Goal: Communication & Community: Answer question/provide support

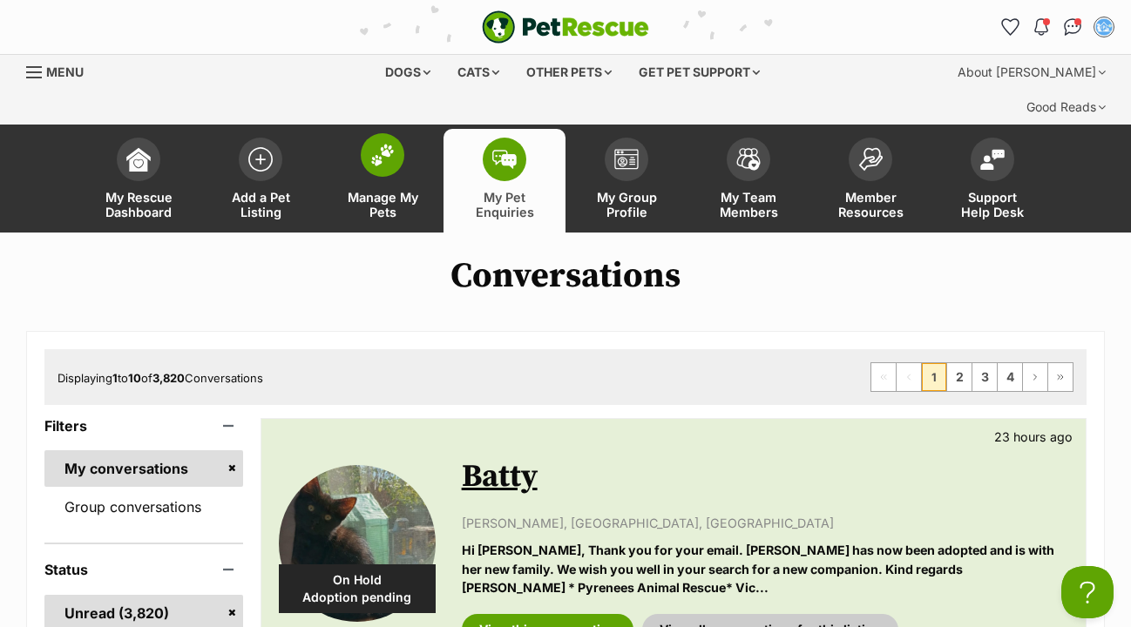
click at [388, 133] on span at bounding box center [383, 155] width 44 height 44
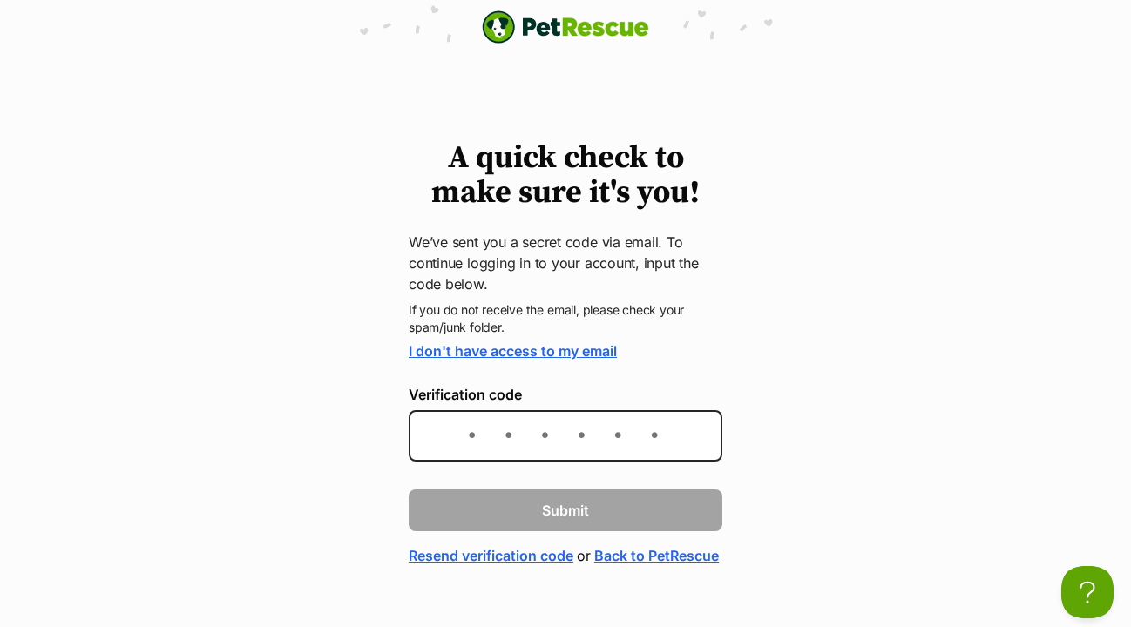
click at [594, 566] on link "Back to PetRescue" at bounding box center [656, 555] width 125 height 21
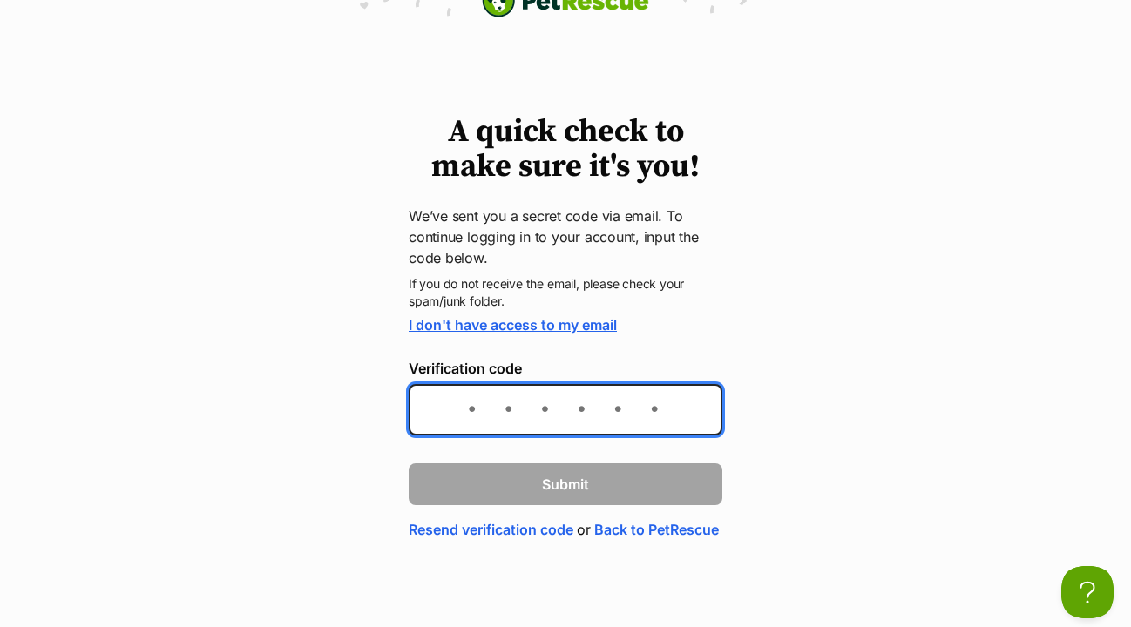
scroll to position [53, 0]
click at [483, 519] on link "Resend verification code" at bounding box center [491, 529] width 165 height 21
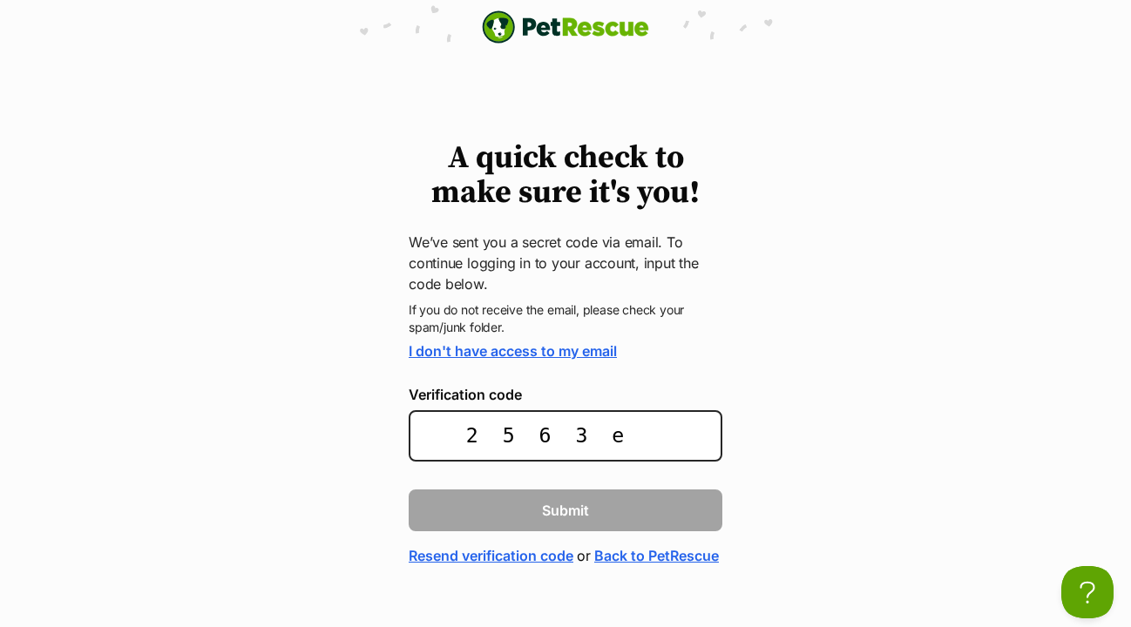
type input "2563e7"
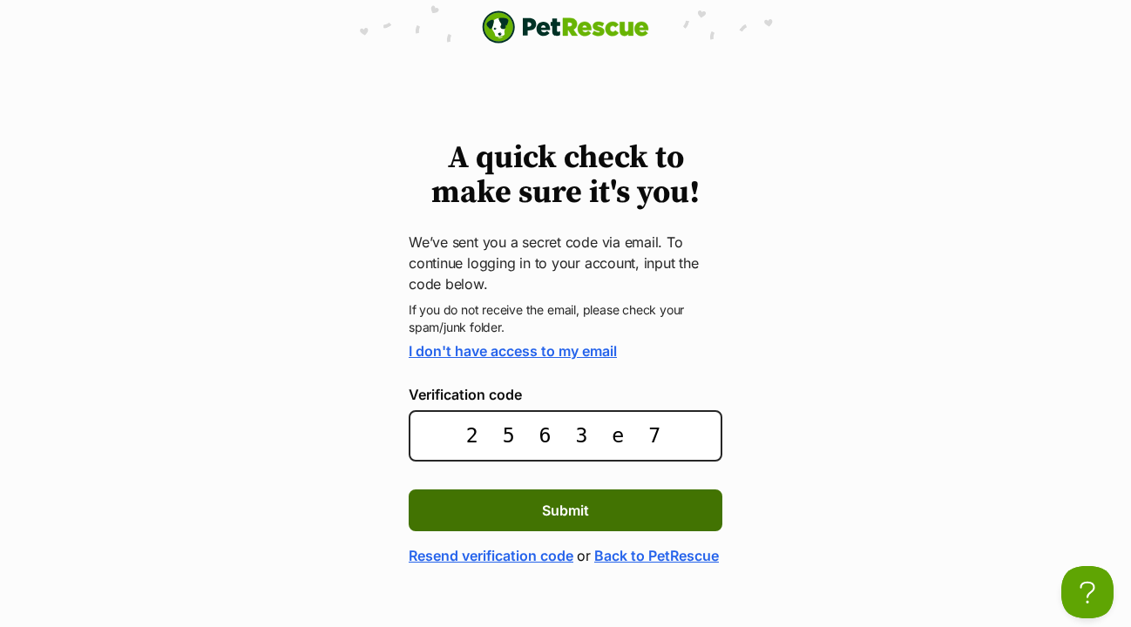
click at [591, 512] on button "Submit" at bounding box center [566, 511] width 314 height 42
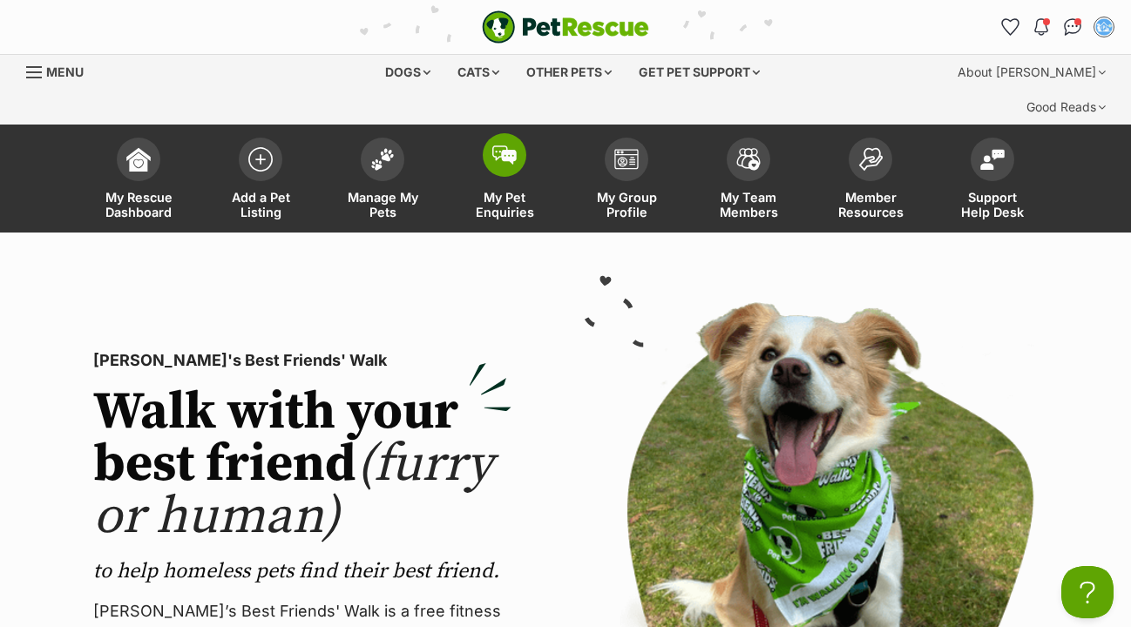
click at [503, 133] on span at bounding box center [505, 155] width 44 height 44
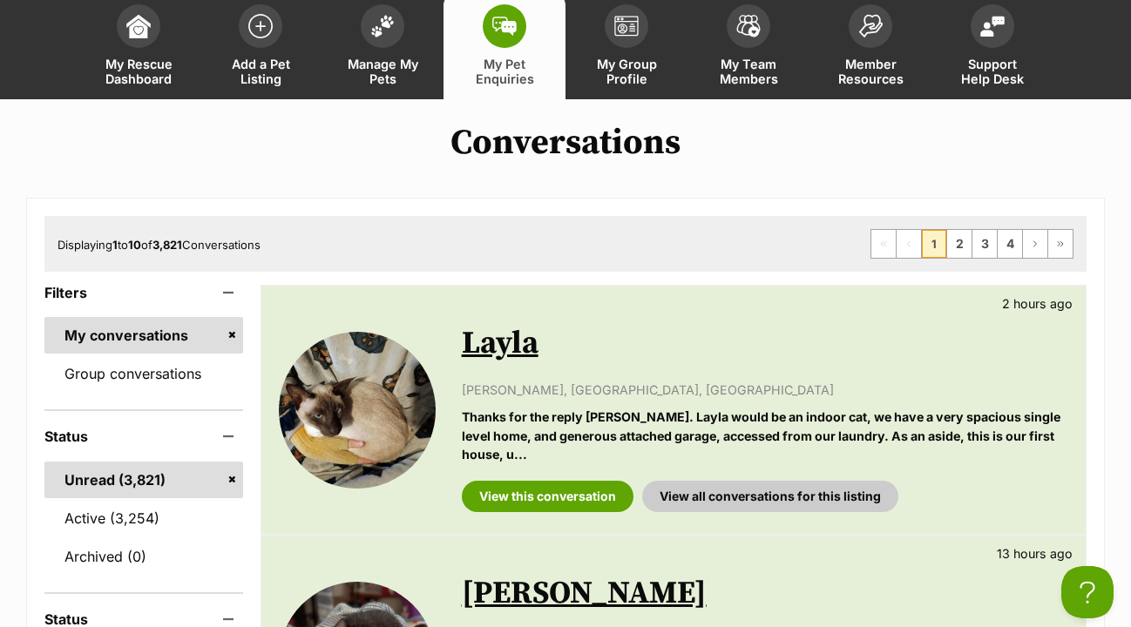
scroll to position [139, 0]
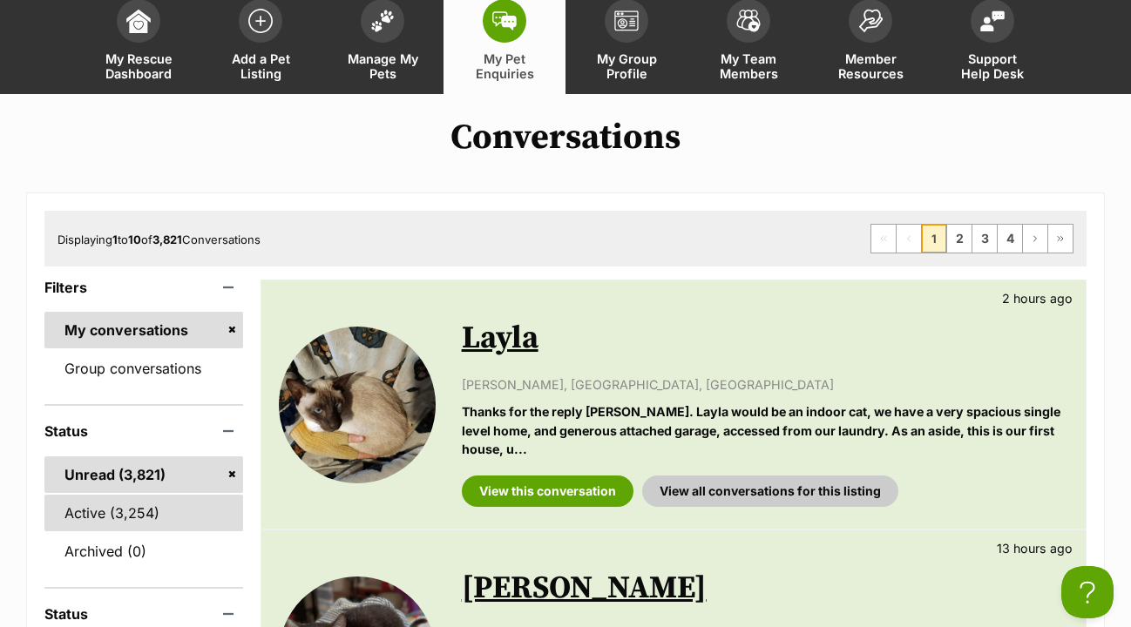
click at [118, 495] on link "Active (3,254)" at bounding box center [143, 513] width 199 height 37
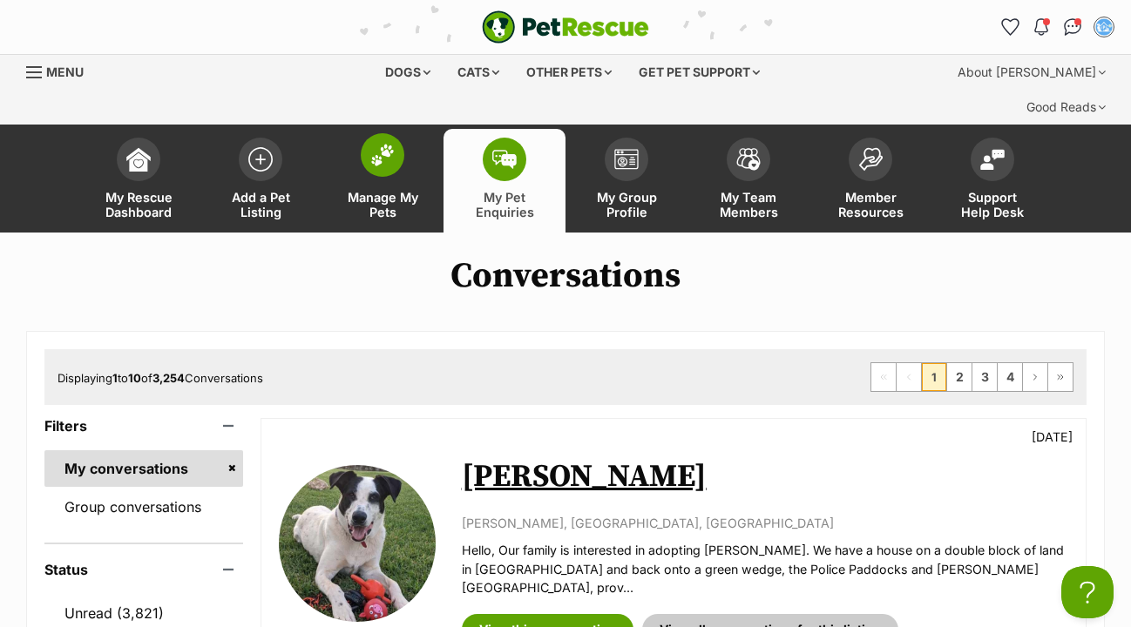
click at [382, 144] on img at bounding box center [382, 155] width 24 height 23
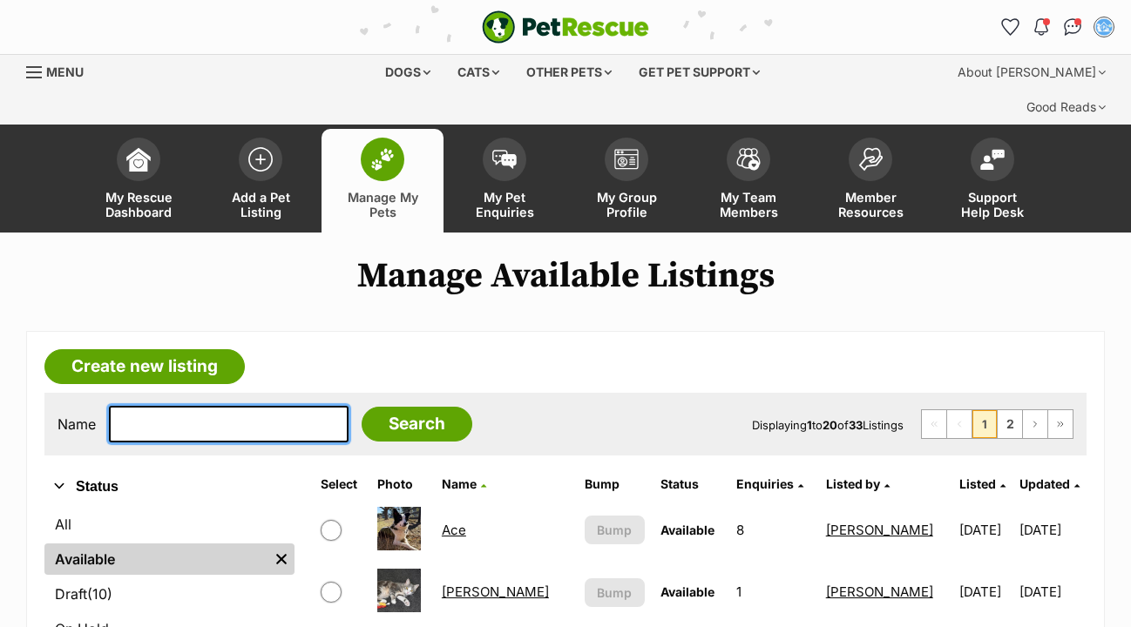
click at [150, 406] on input "text" at bounding box center [229, 424] width 240 height 37
type input "juno"
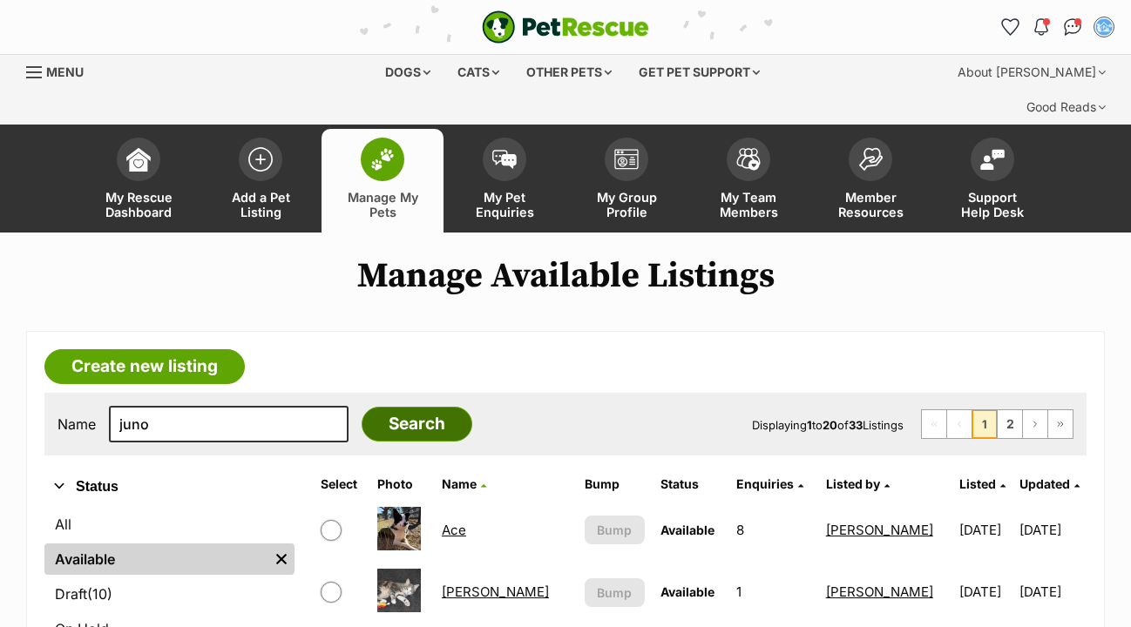
click at [416, 407] on input "Search" at bounding box center [416, 424] width 111 height 35
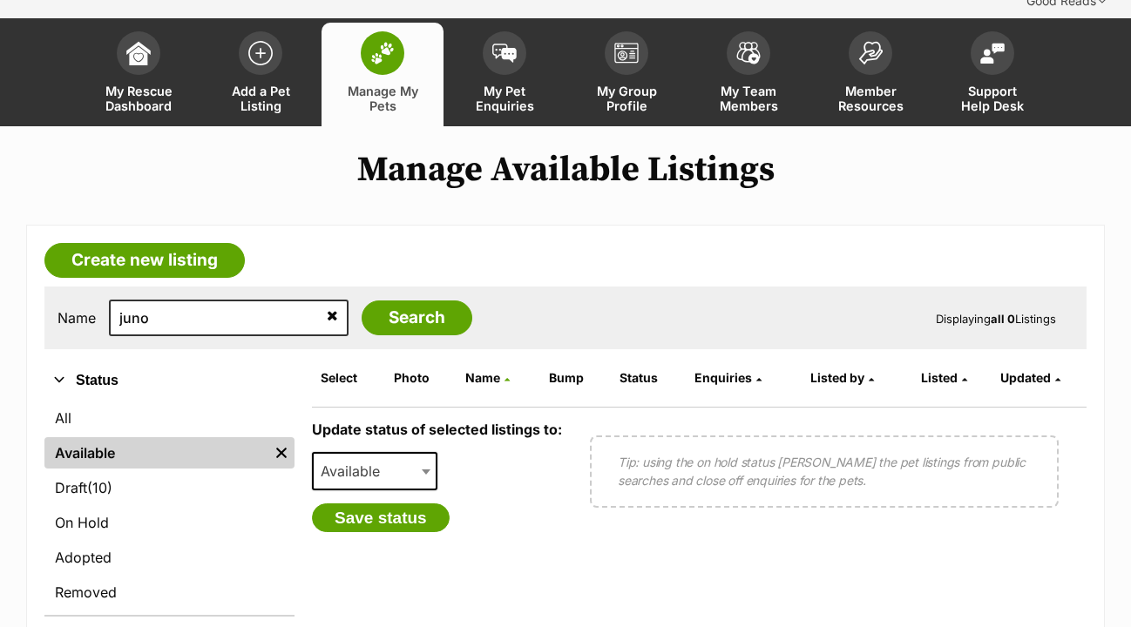
scroll to position [111, 0]
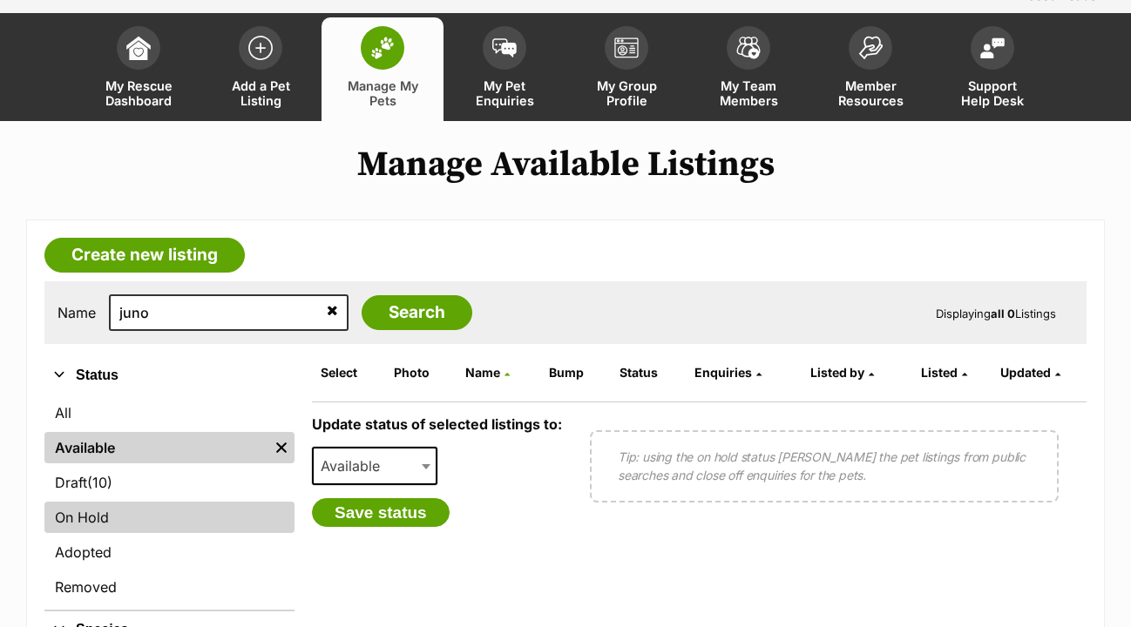
click at [107, 502] on link "On Hold" at bounding box center [169, 517] width 250 height 31
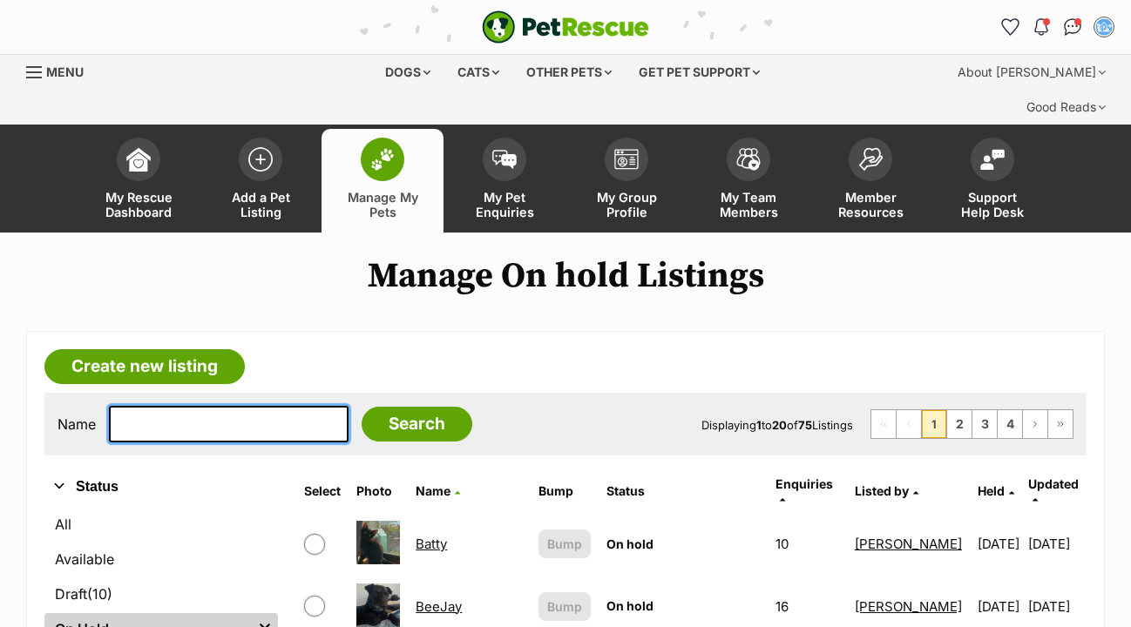
click at [141, 406] on input "text" at bounding box center [229, 424] width 240 height 37
type input "juno"
click at [404, 407] on input "Search" at bounding box center [416, 424] width 111 height 35
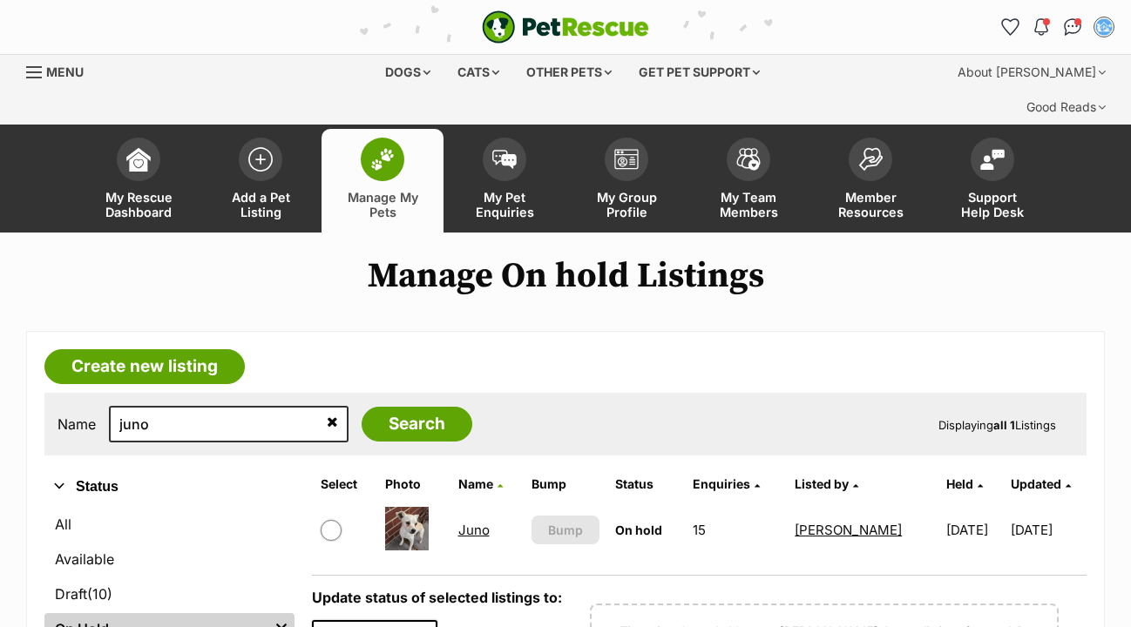
click at [478, 522] on link "Juno" at bounding box center [473, 530] width 31 height 17
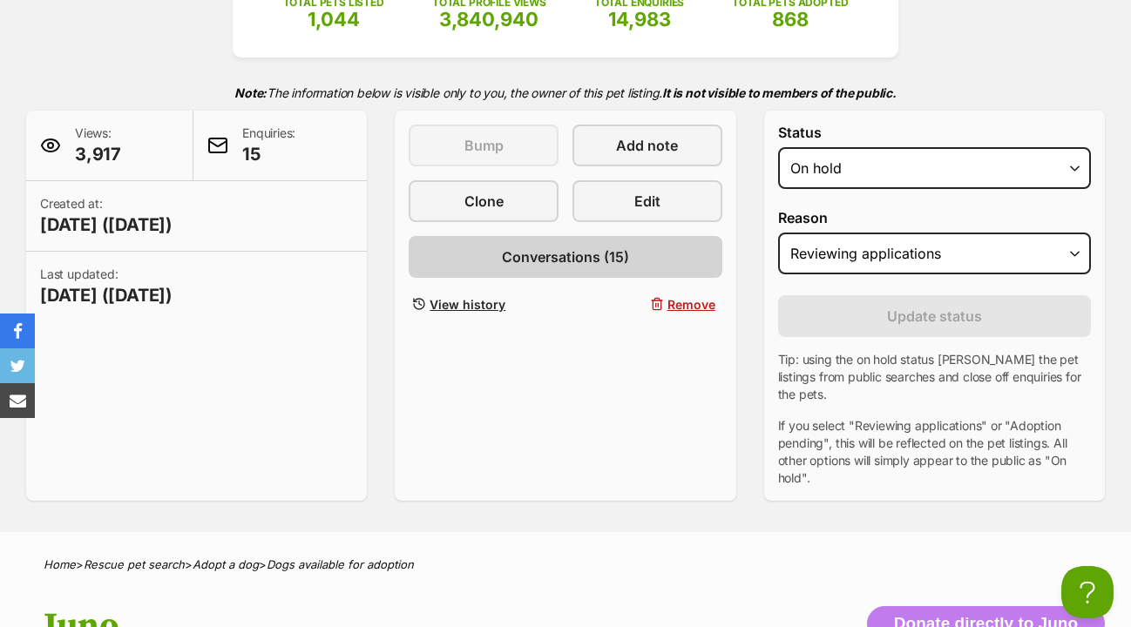
click at [587, 247] on span "Conversations (15)" at bounding box center [565, 257] width 127 height 21
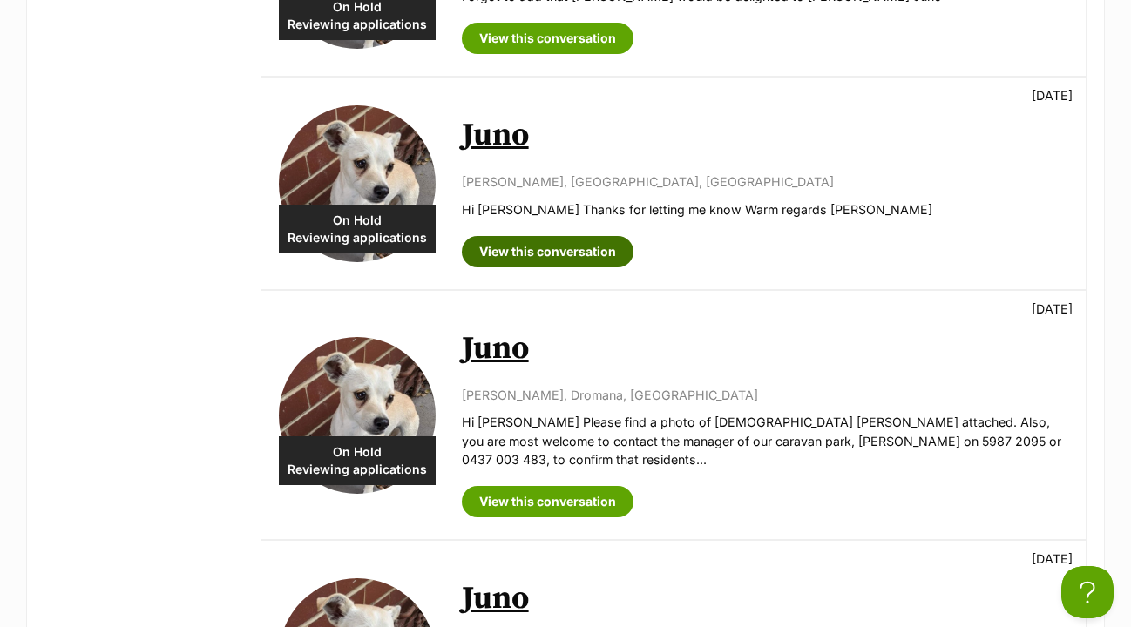
scroll to position [1078, 0]
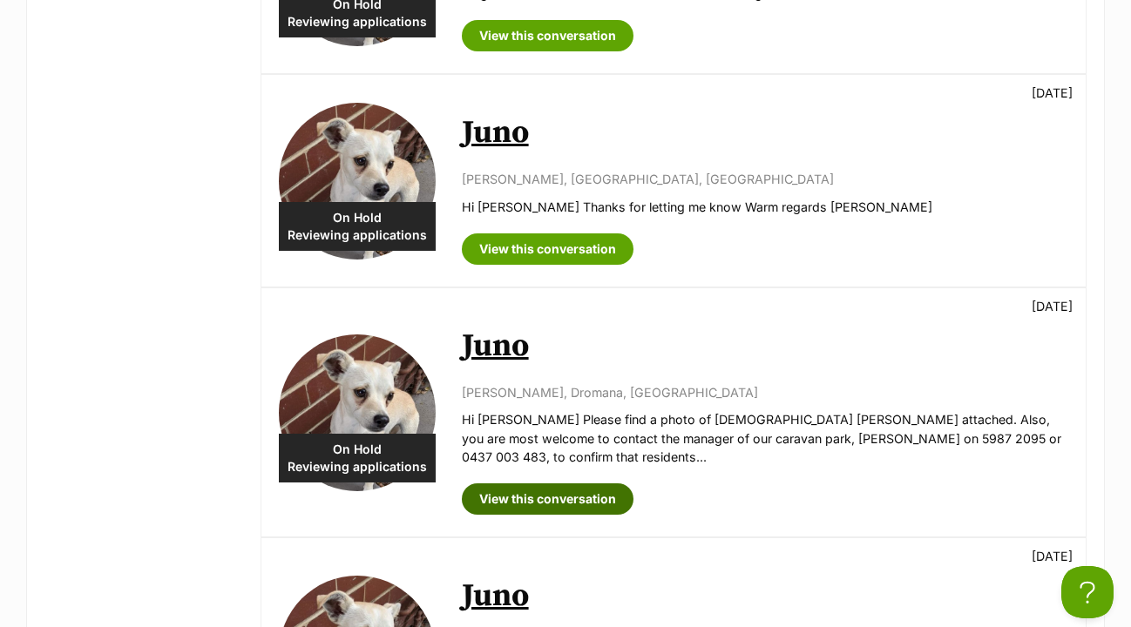
click at [529, 483] on link "View this conversation" at bounding box center [548, 498] width 172 height 31
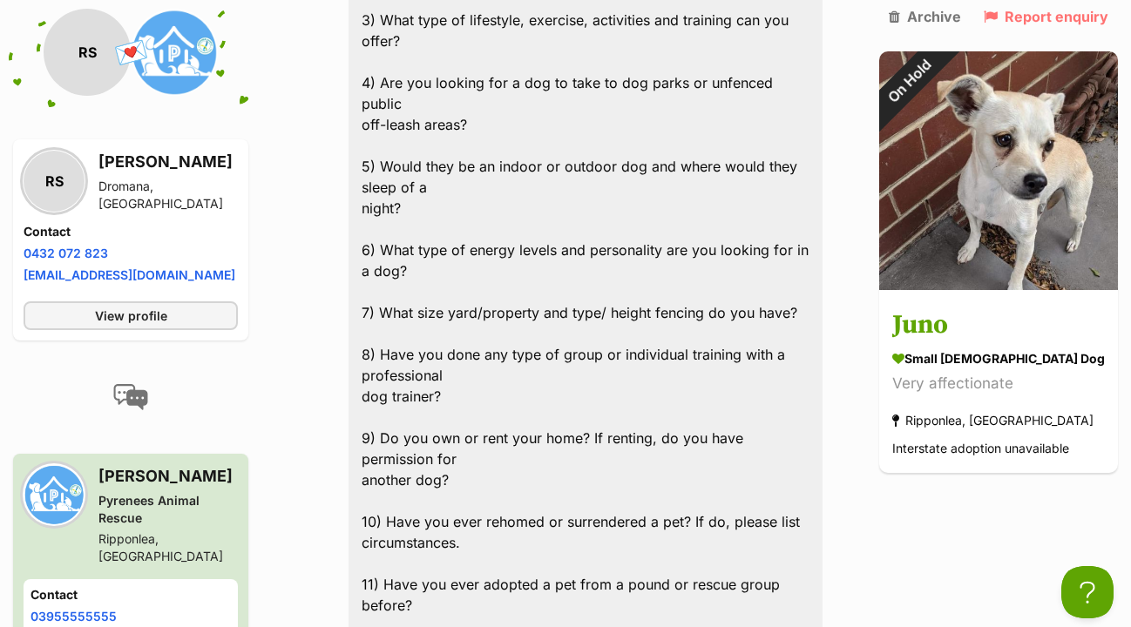
scroll to position [1371, 0]
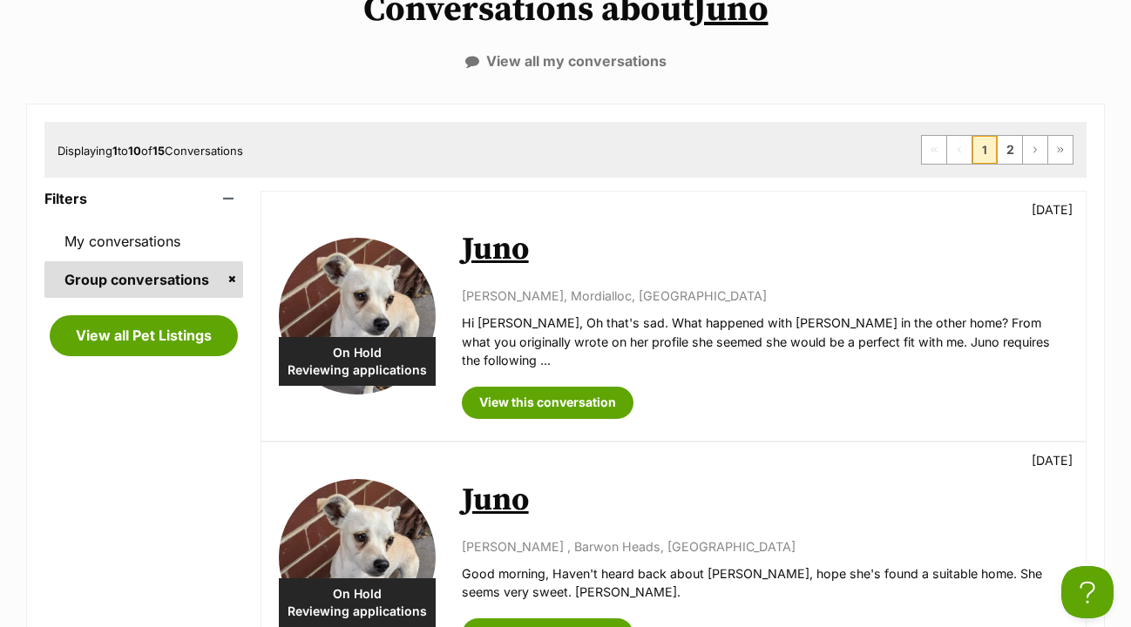
scroll to position [364, 0]
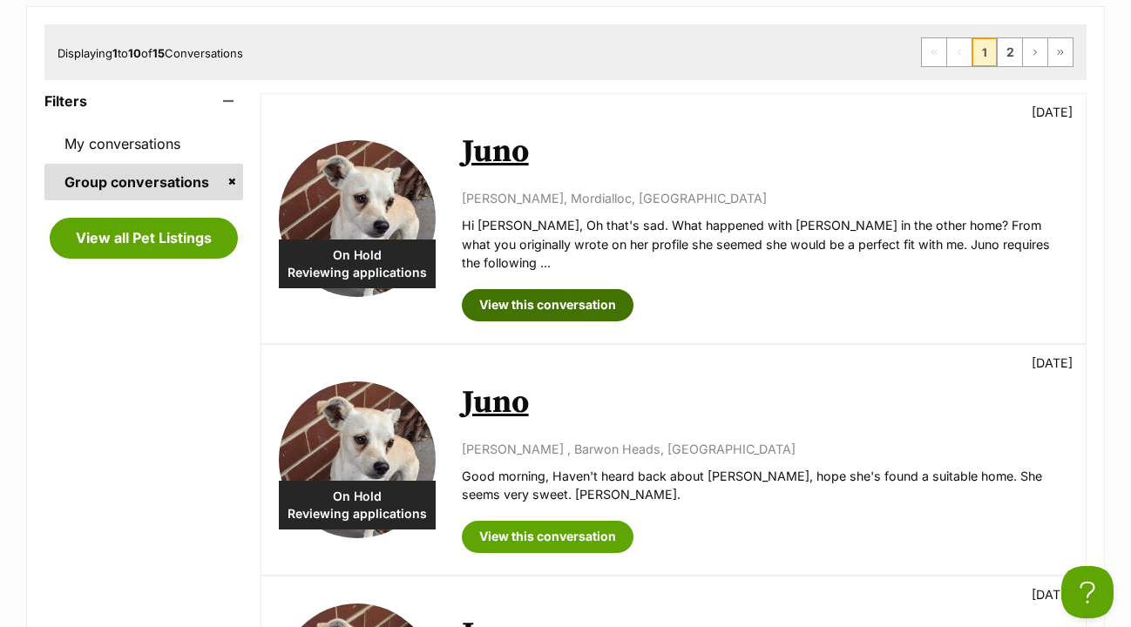
click at [551, 289] on link "View this conversation" at bounding box center [548, 304] width 172 height 31
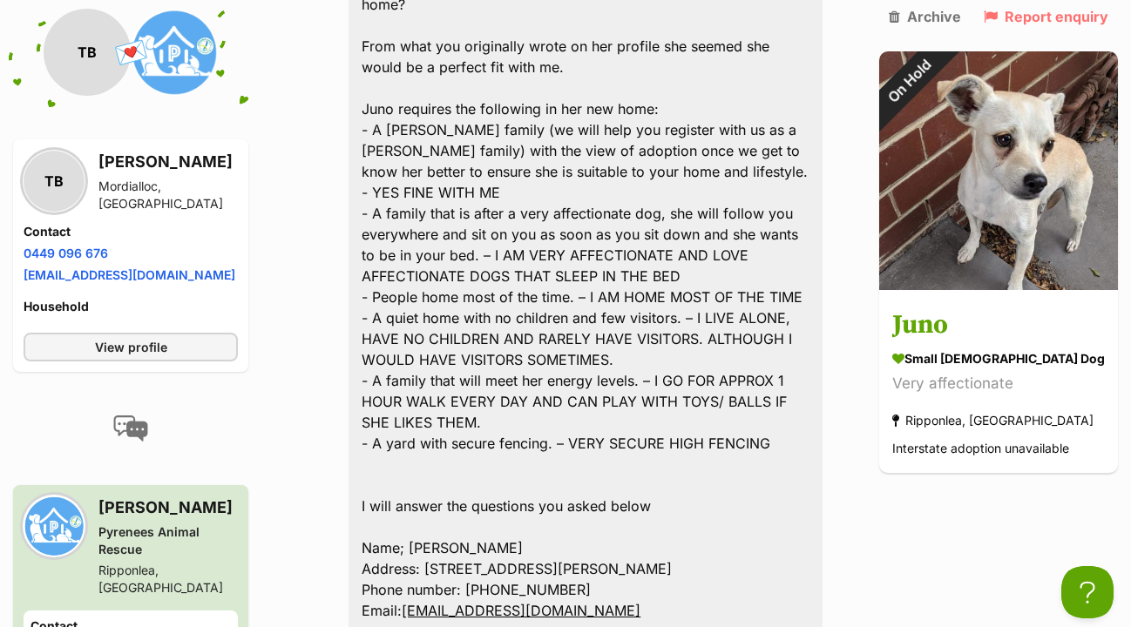
scroll to position [2630, 0]
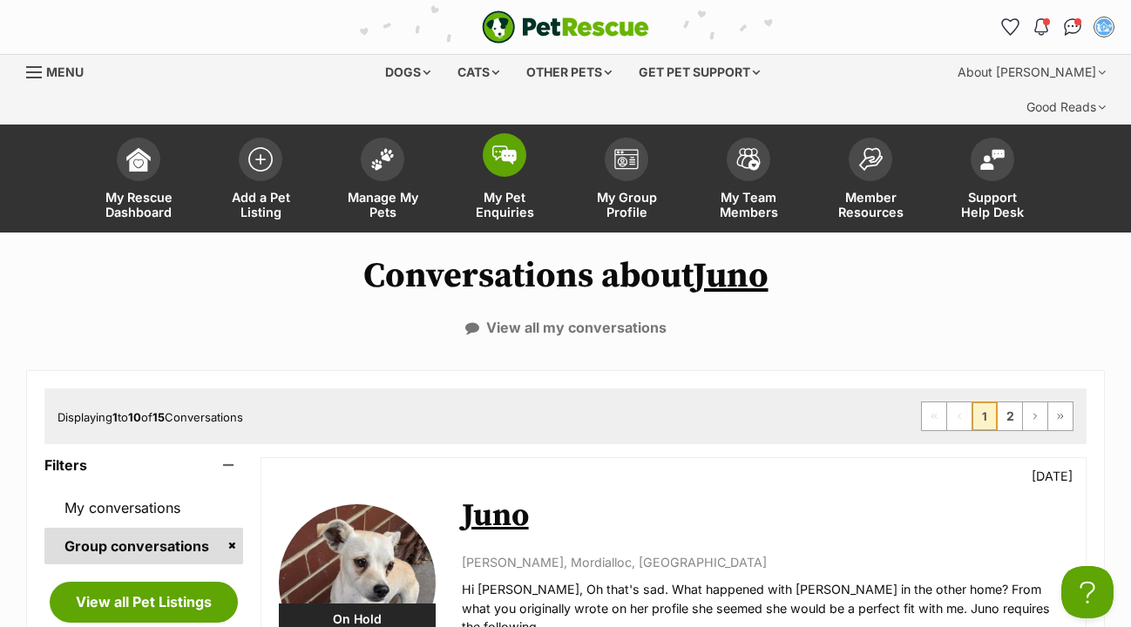
click at [506, 145] on img at bounding box center [504, 154] width 24 height 19
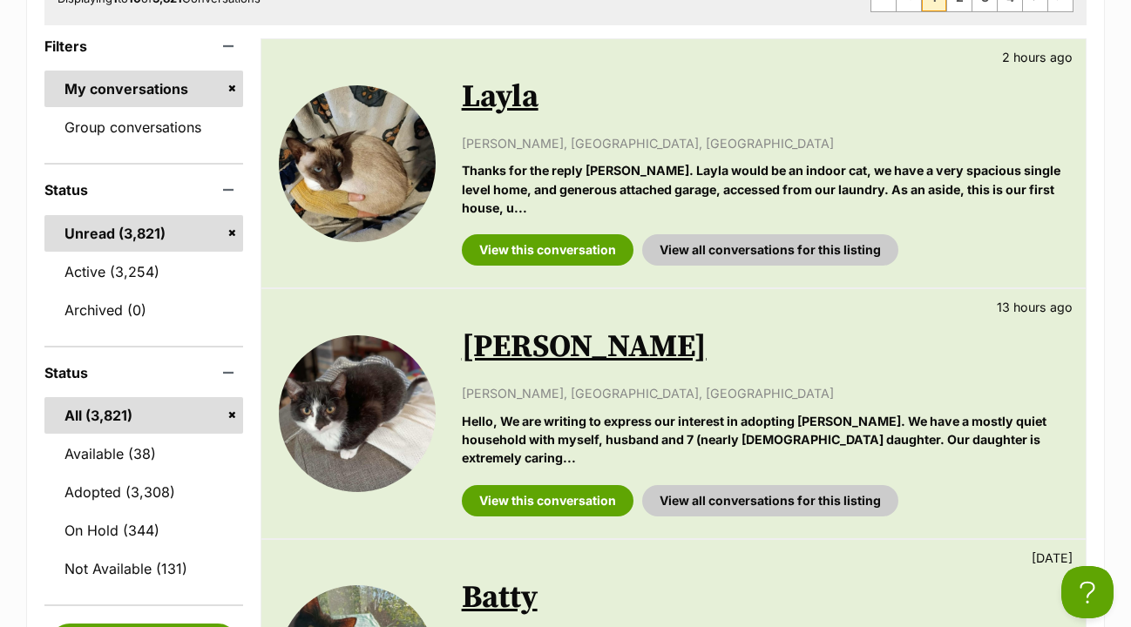
scroll to position [381, 0]
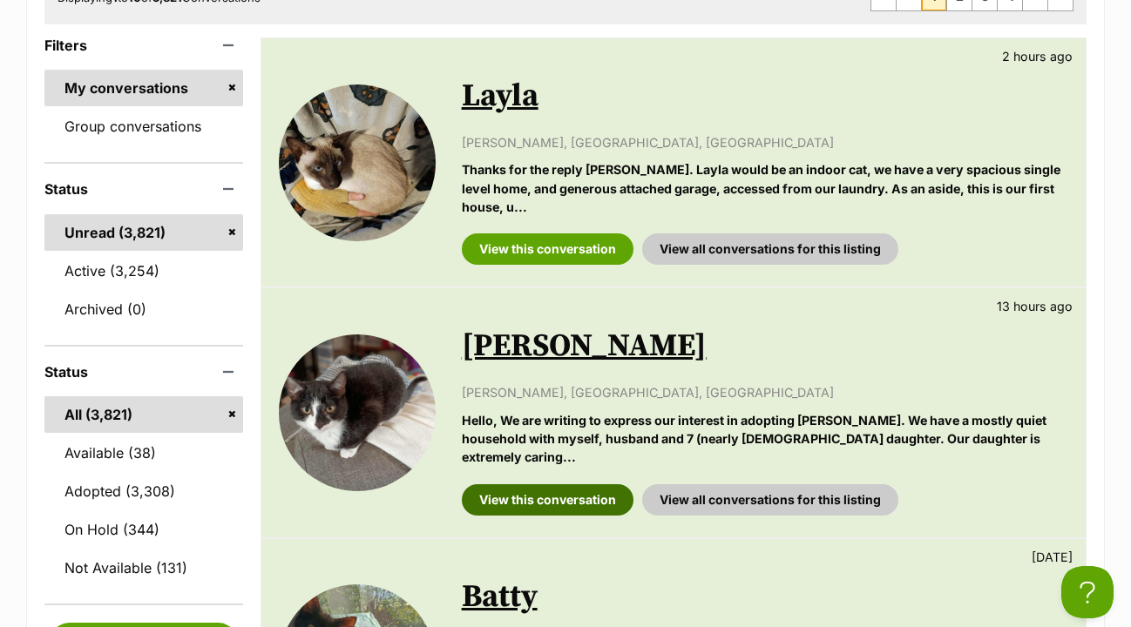
click at [534, 484] on link "View this conversation" at bounding box center [548, 499] width 172 height 31
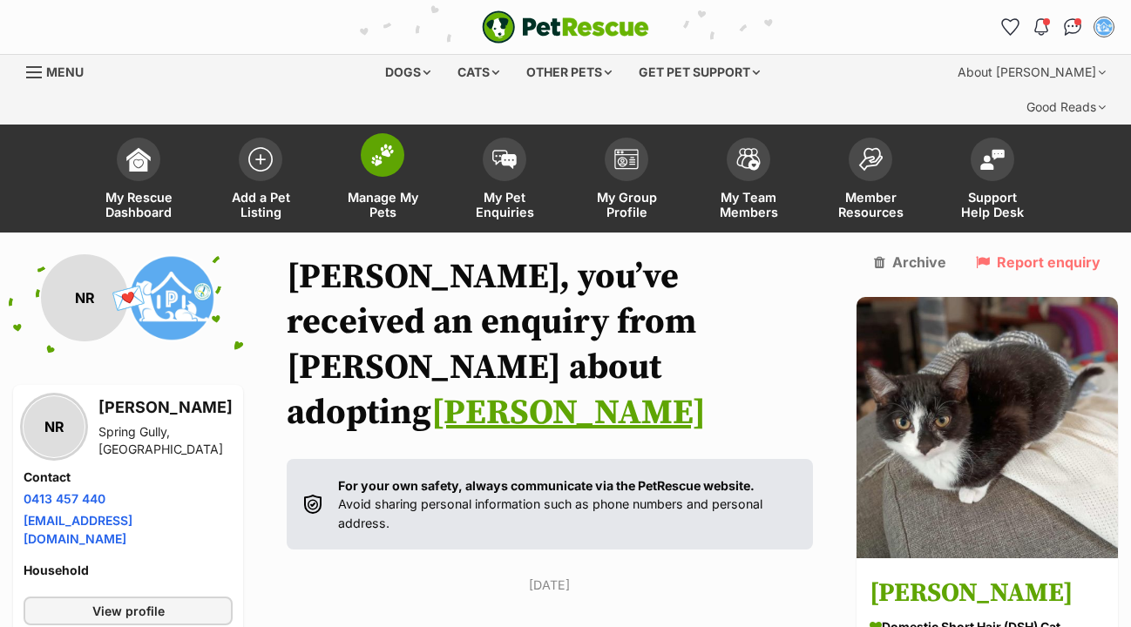
click at [388, 144] on img at bounding box center [382, 155] width 24 height 23
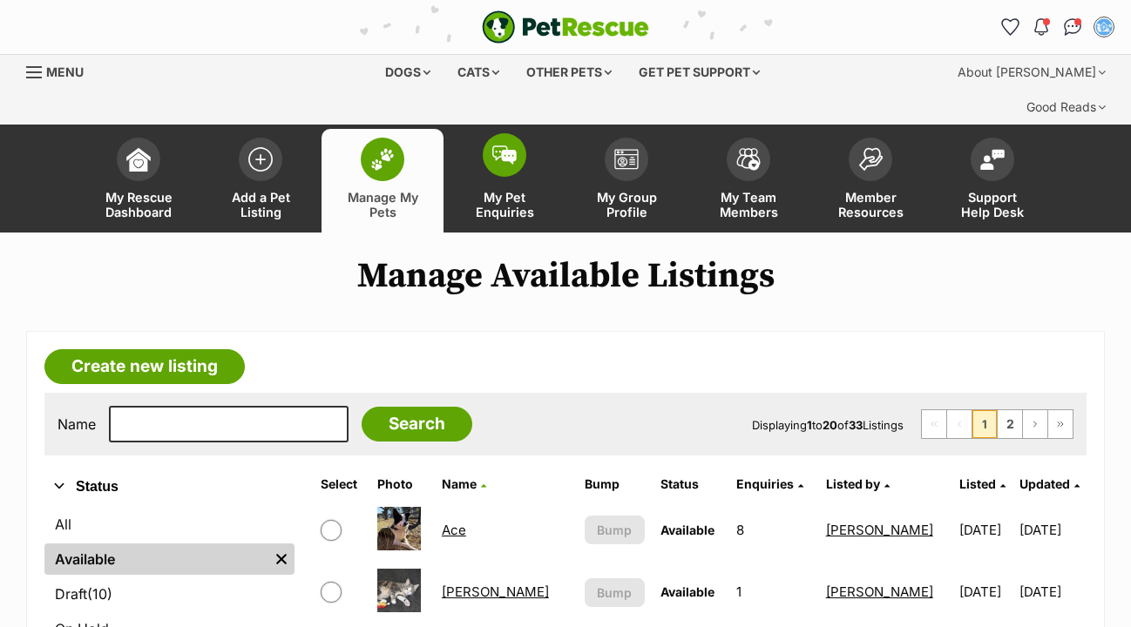
click at [501, 145] on img at bounding box center [504, 154] width 24 height 19
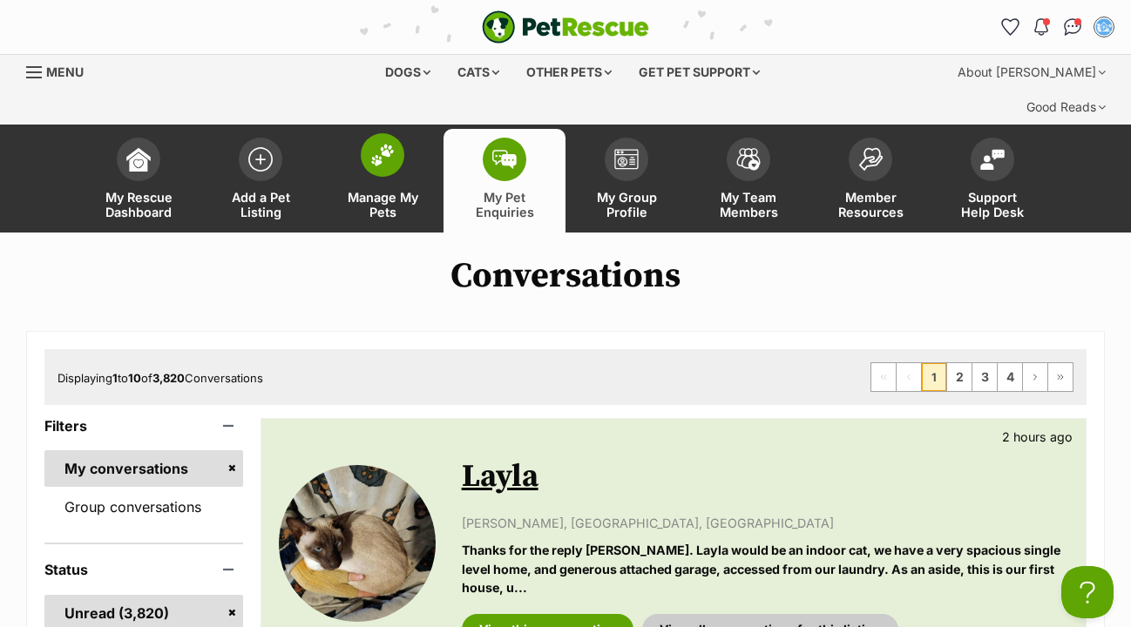
click at [381, 144] on img at bounding box center [382, 155] width 24 height 23
